Goal: Information Seeking & Learning: Learn about a topic

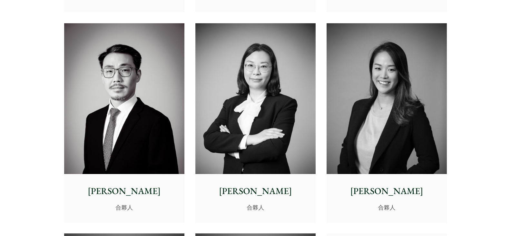
scroll to position [1194, 0]
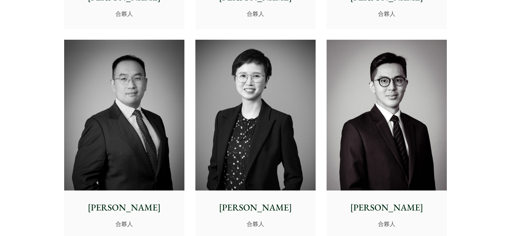
click at [218, 132] on img at bounding box center [255, 115] width 120 height 151
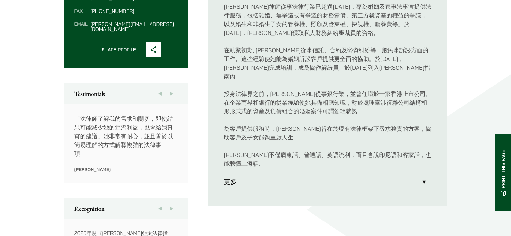
scroll to position [290, 0]
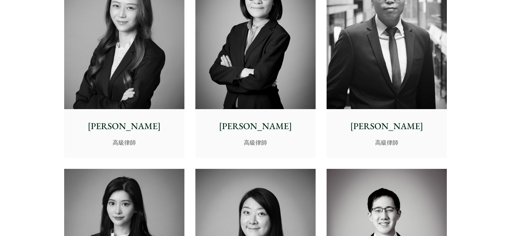
scroll to position [1871, 0]
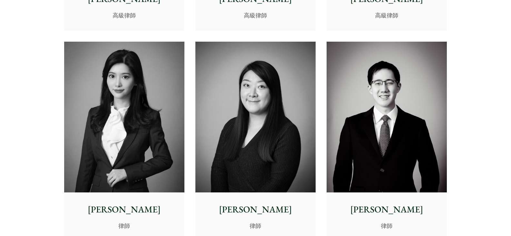
click at [130, 111] on img at bounding box center [124, 117] width 120 height 151
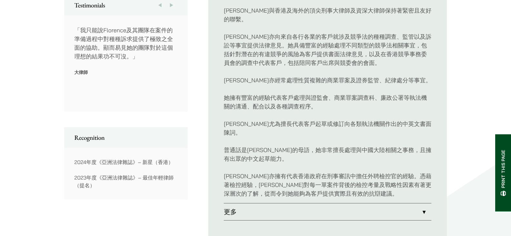
scroll to position [452, 0]
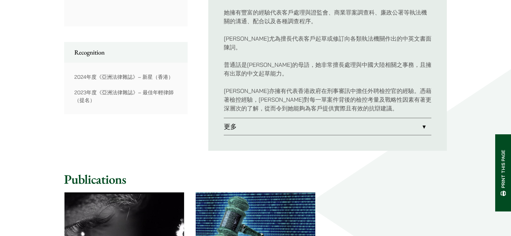
click at [424, 118] on link "更多" at bounding box center [328, 126] width 208 height 17
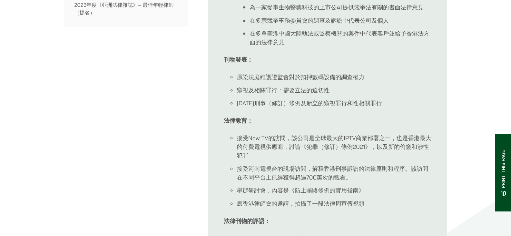
scroll to position [548, 0]
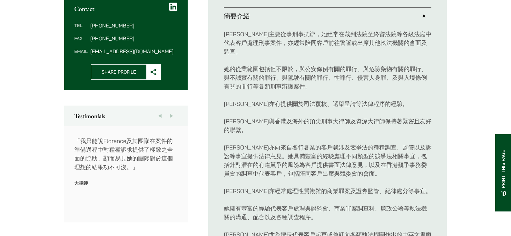
scroll to position [248, 0]
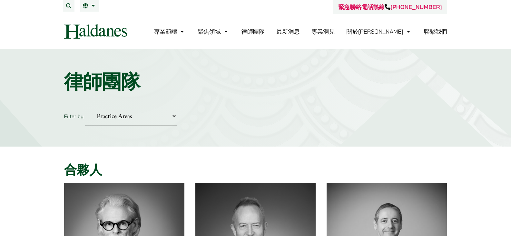
scroll to position [1871, 0]
